Goal: Check status: Check status

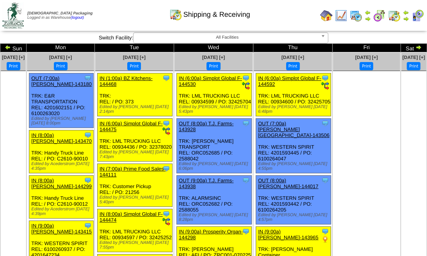
click at [415, 46] on img at bounding box center [418, 47] width 6 height 6
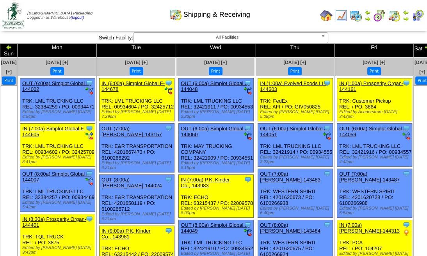
click at [423, 46] on img at bounding box center [426, 47] width 6 height 6
drag, startPoint x: 0, startPoint y: 0, endPoint x: 403, endPoint y: 46, distance: 405.4
click at [423, 46] on img at bounding box center [426, 47] width 6 height 6
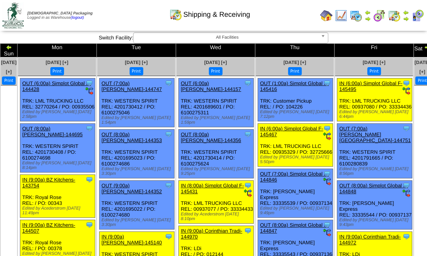
click at [423, 48] on img at bounding box center [426, 47] width 6 height 6
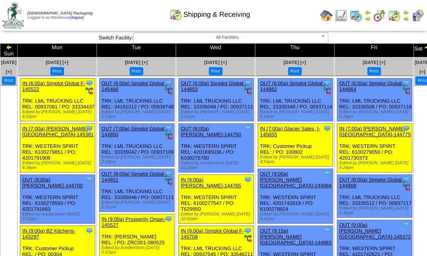
click at [423, 47] on img at bounding box center [426, 47] width 6 height 6
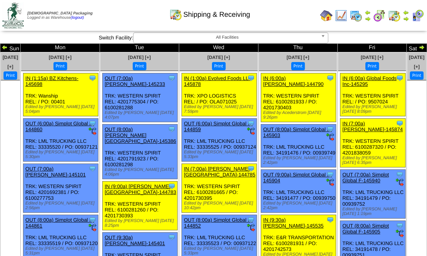
click at [418, 44] on img at bounding box center [421, 47] width 6 height 6
